Goal: Register for event/course

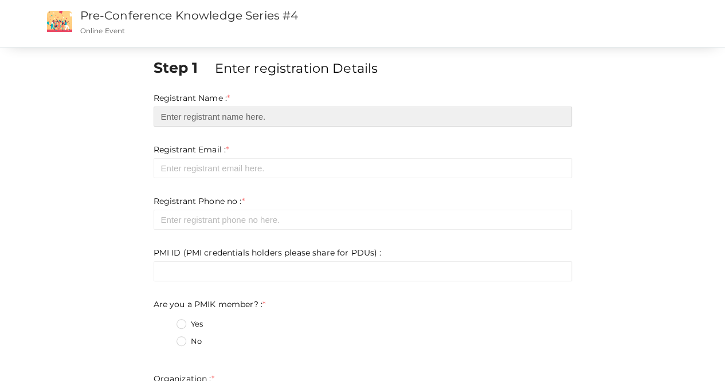
click at [215, 116] on input "text" at bounding box center [363, 117] width 418 height 20
type input "[PERSON_NAME]"
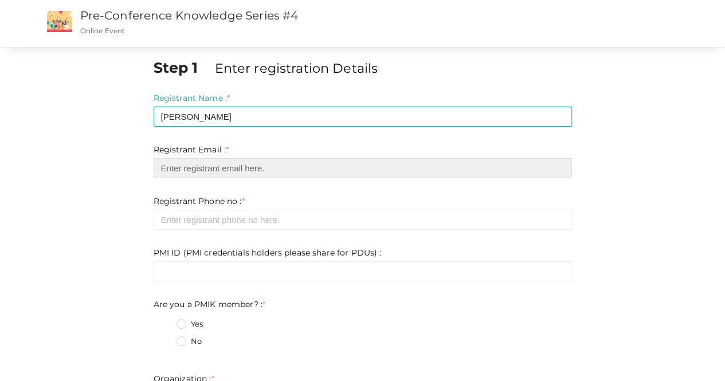
click at [223, 163] on input "email" at bounding box center [363, 168] width 418 height 20
click at [241, 169] on input "email" at bounding box center [363, 168] width 418 height 20
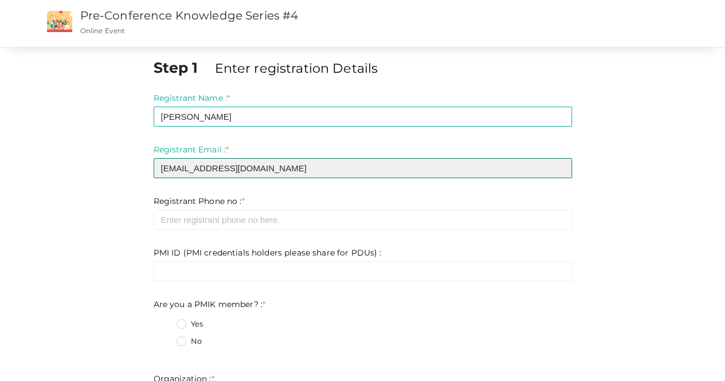
type input "[EMAIL_ADDRESS][DOMAIN_NAME]"
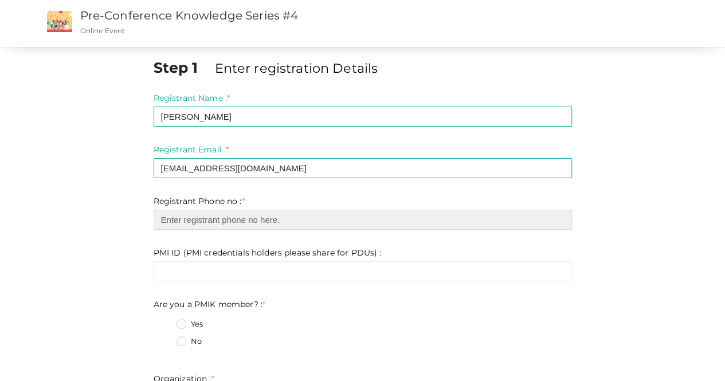
click at [213, 227] on input "number" at bounding box center [363, 220] width 418 height 20
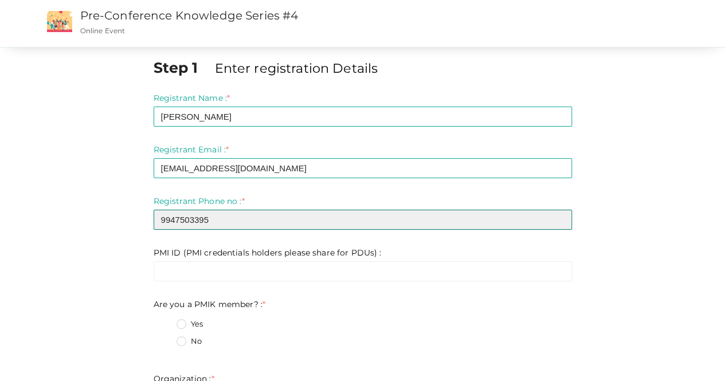
type input "9947503395"
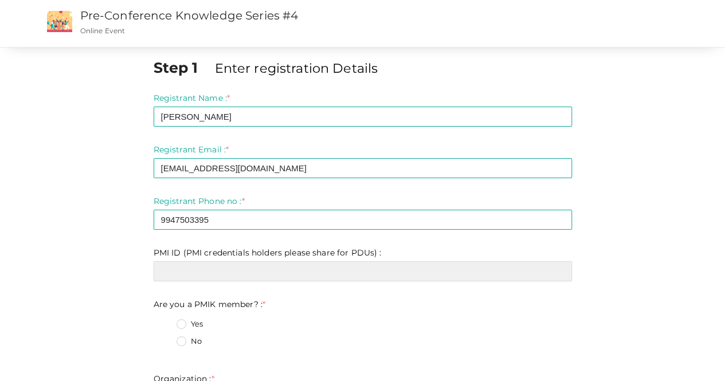
click at [210, 271] on input "text" at bounding box center [363, 271] width 418 height 20
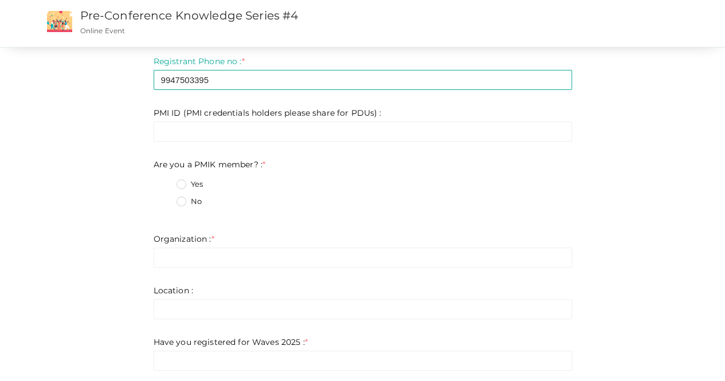
click at [181, 182] on label "Yes" at bounding box center [189, 184] width 26 height 11
click at [165, 181] on member\?\+0 "Yes" at bounding box center [165, 181] width 0 height 0
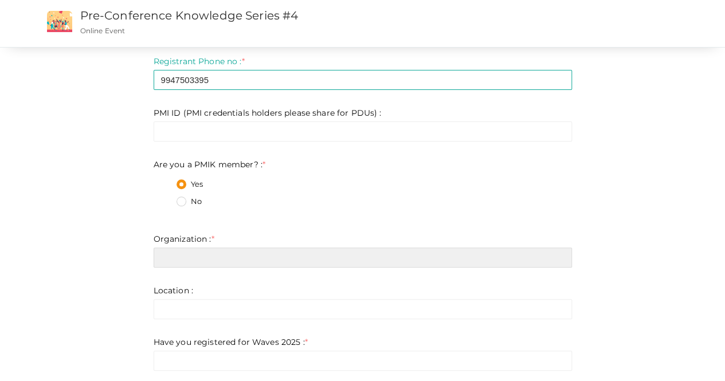
click at [186, 259] on input "text" at bounding box center [363, 257] width 418 height 20
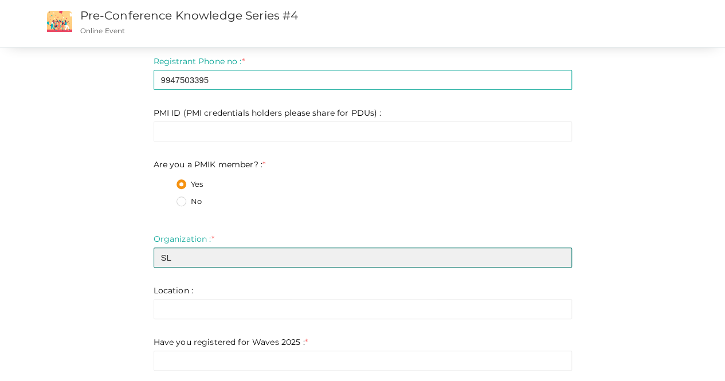
type input "SL"
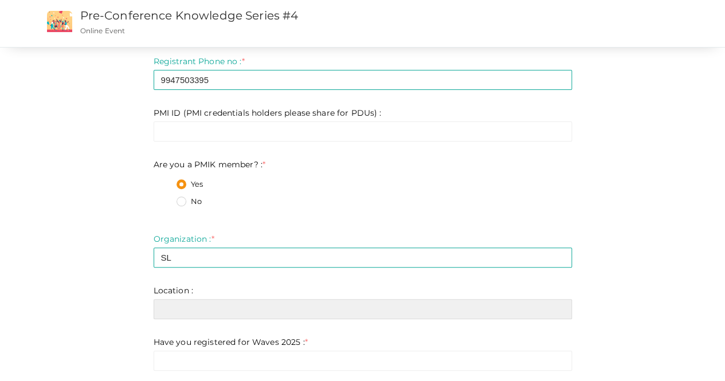
click at [174, 308] on input "text" at bounding box center [363, 309] width 418 height 20
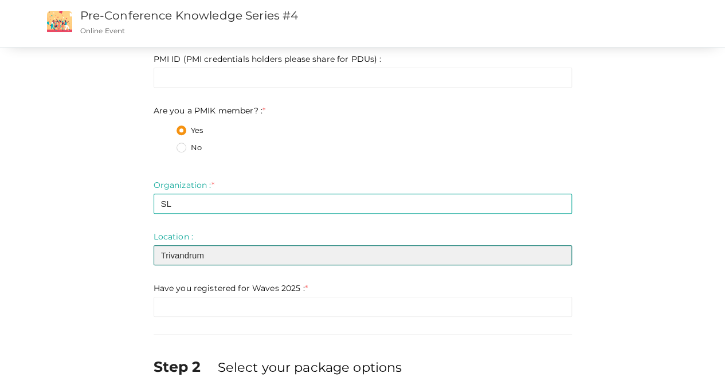
scroll to position [194, 0]
type input "Trivandrum"
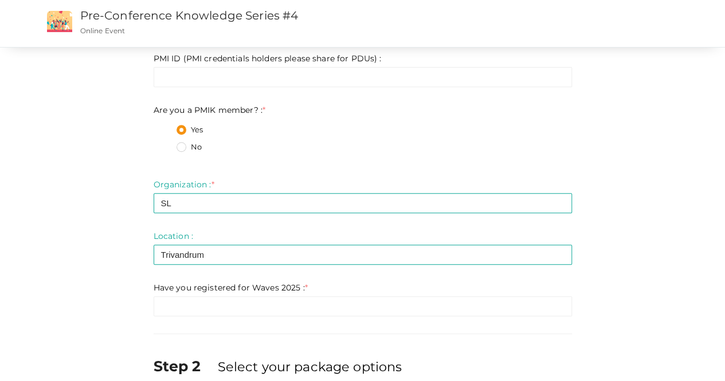
click at [223, 319] on div "Step 1 Enter registration Details Registrant Name : * [PERSON_NAME] Required. I…" at bounding box center [362, 167] width 435 height 609
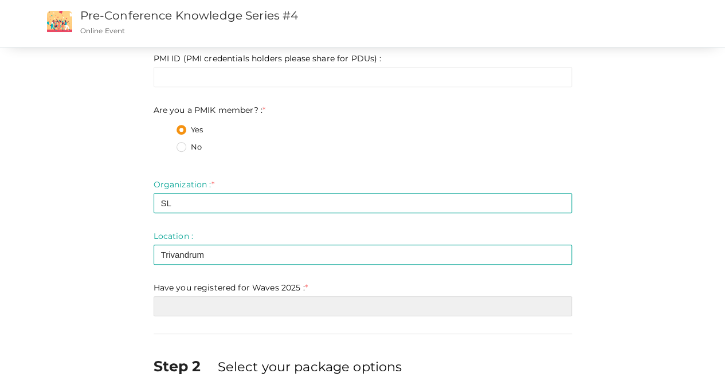
click at [205, 305] on input "text" at bounding box center [363, 306] width 418 height 20
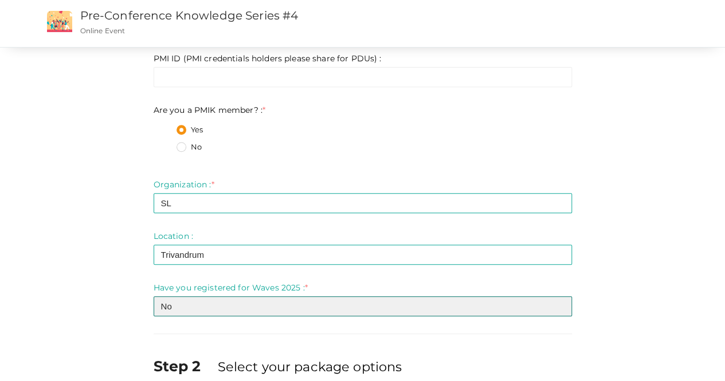
scroll to position [303, 0]
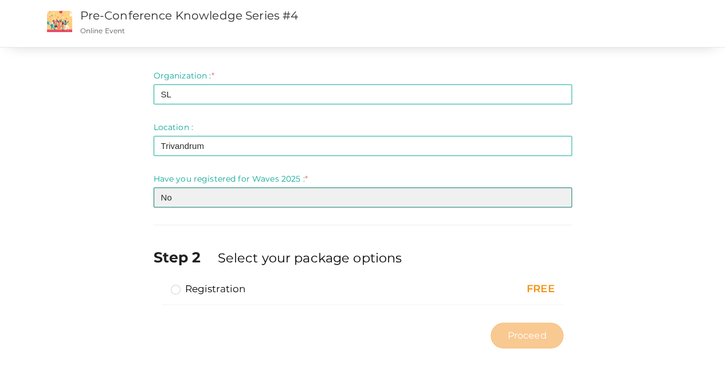
type input "No"
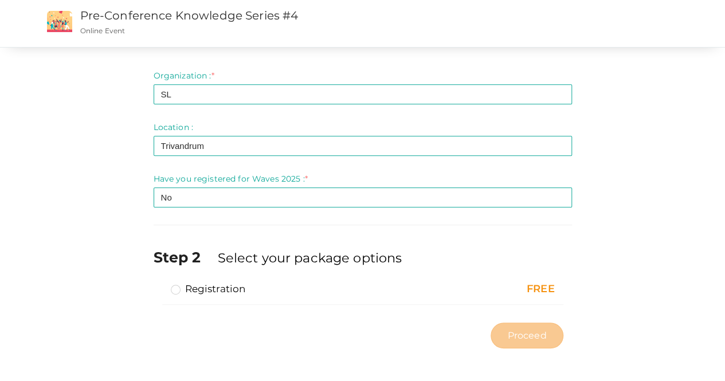
click at [174, 290] on label "Registration" at bounding box center [208, 289] width 75 height 14
click at [159, 284] on input "Registration" at bounding box center [159, 284] width 0 height 0
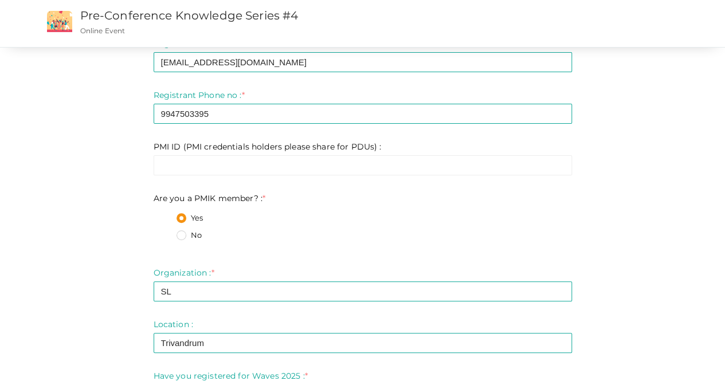
scroll to position [89, 0]
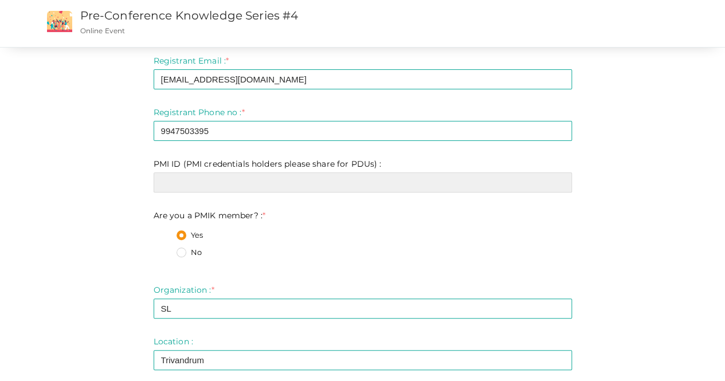
click at [242, 187] on input "text" at bounding box center [363, 182] width 418 height 20
paste input "2733654"
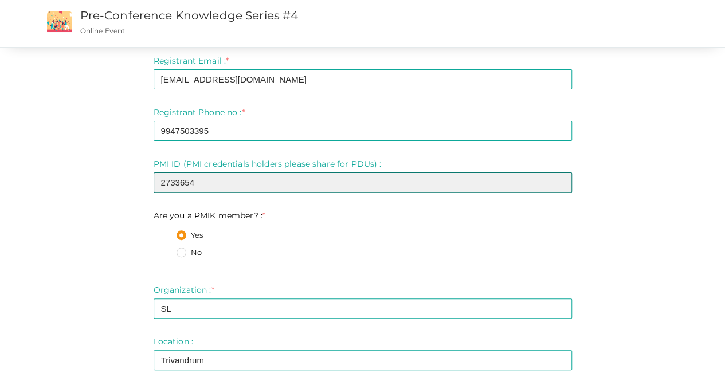
click at [163, 184] on input "2733654" at bounding box center [363, 182] width 418 height 20
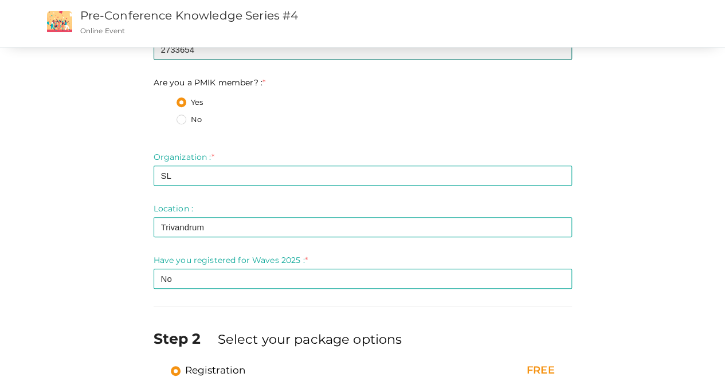
scroll to position [303, 0]
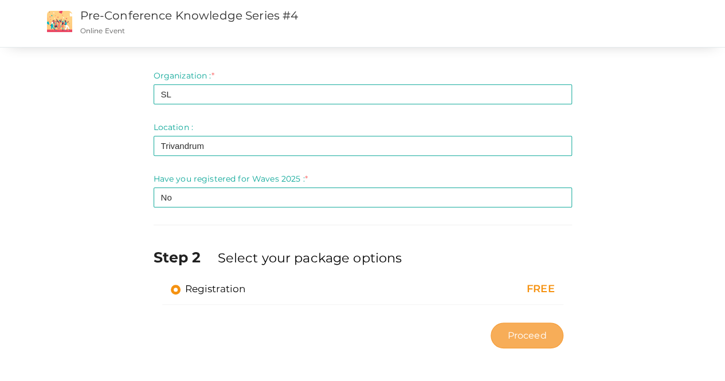
type input "2733654"
click at [524, 336] on span "Proceed" at bounding box center [526, 335] width 39 height 13
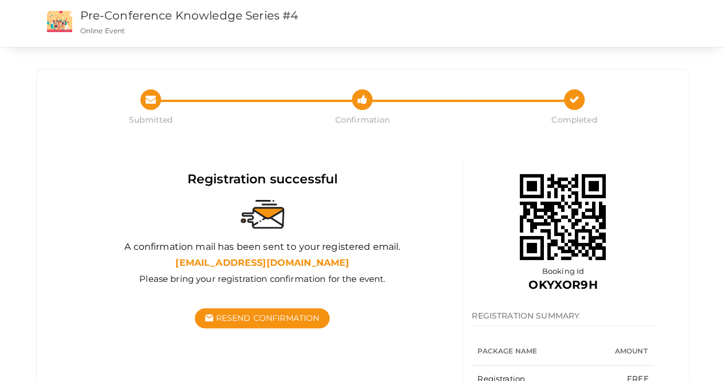
scroll to position [60, 0]
